Goal: Navigation & Orientation: Find specific page/section

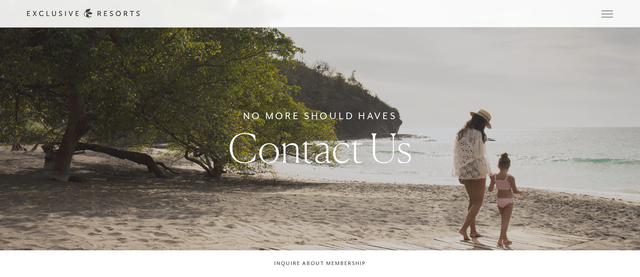
checkbox input "false"
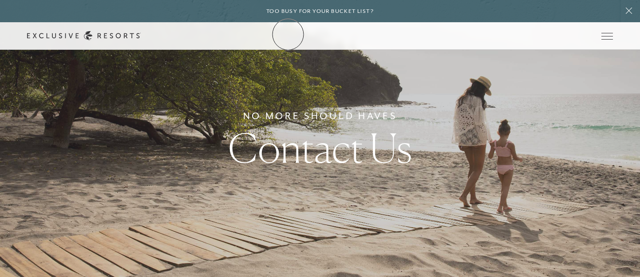
click at [141, 34] on icon at bounding box center [84, 35] width 114 height 9
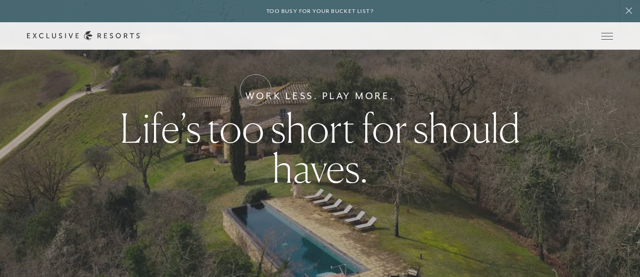
click at [0, 0] on link "Residence Collection" at bounding box center [0, 0] width 0 height 0
